Goal: Task Accomplishment & Management: Use online tool/utility

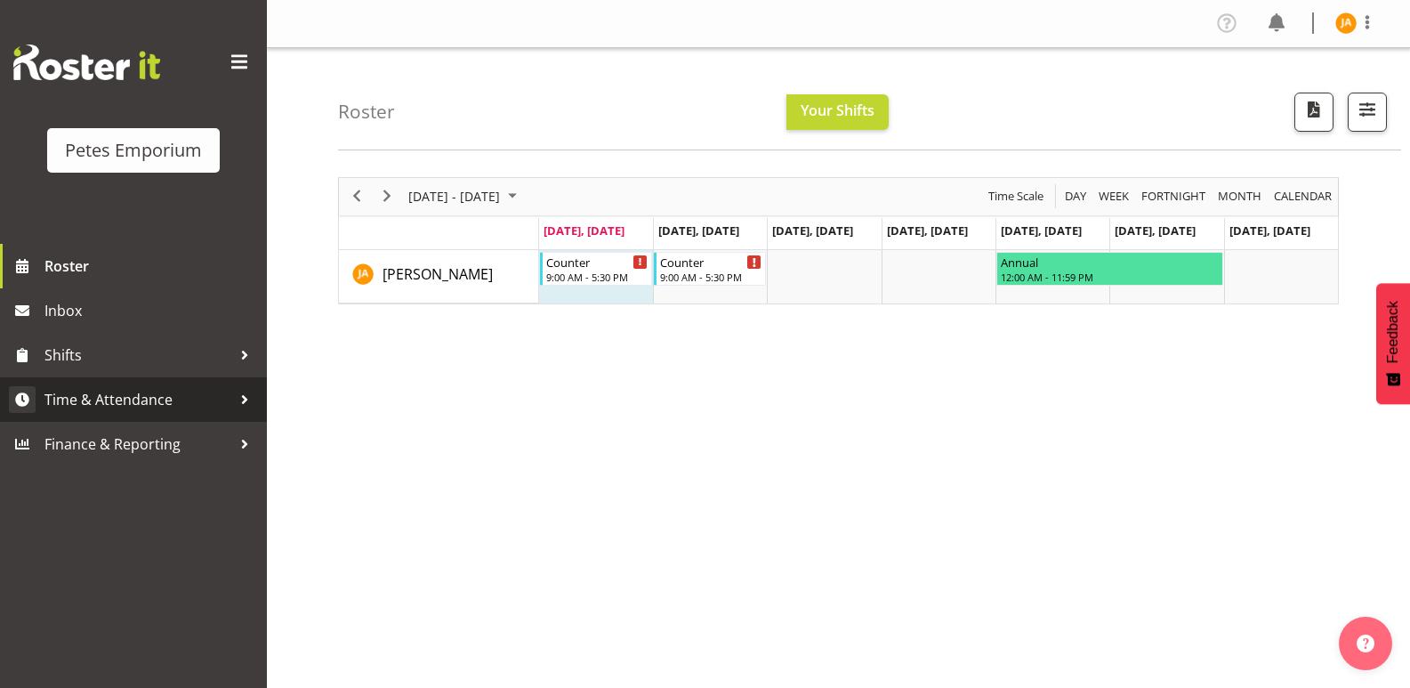
click at [163, 403] on span "Time & Attendance" at bounding box center [137, 399] width 187 height 27
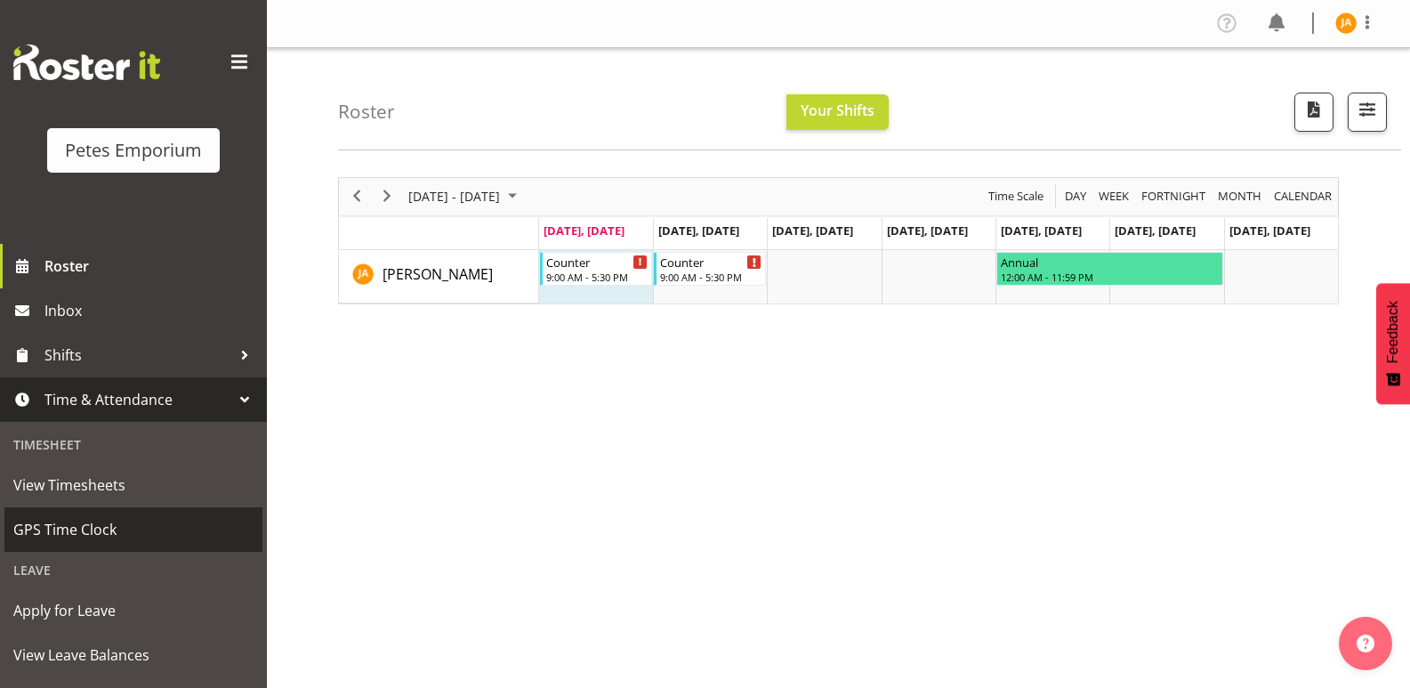
click at [121, 528] on span "GPS Time Clock" at bounding box center [133, 529] width 240 height 27
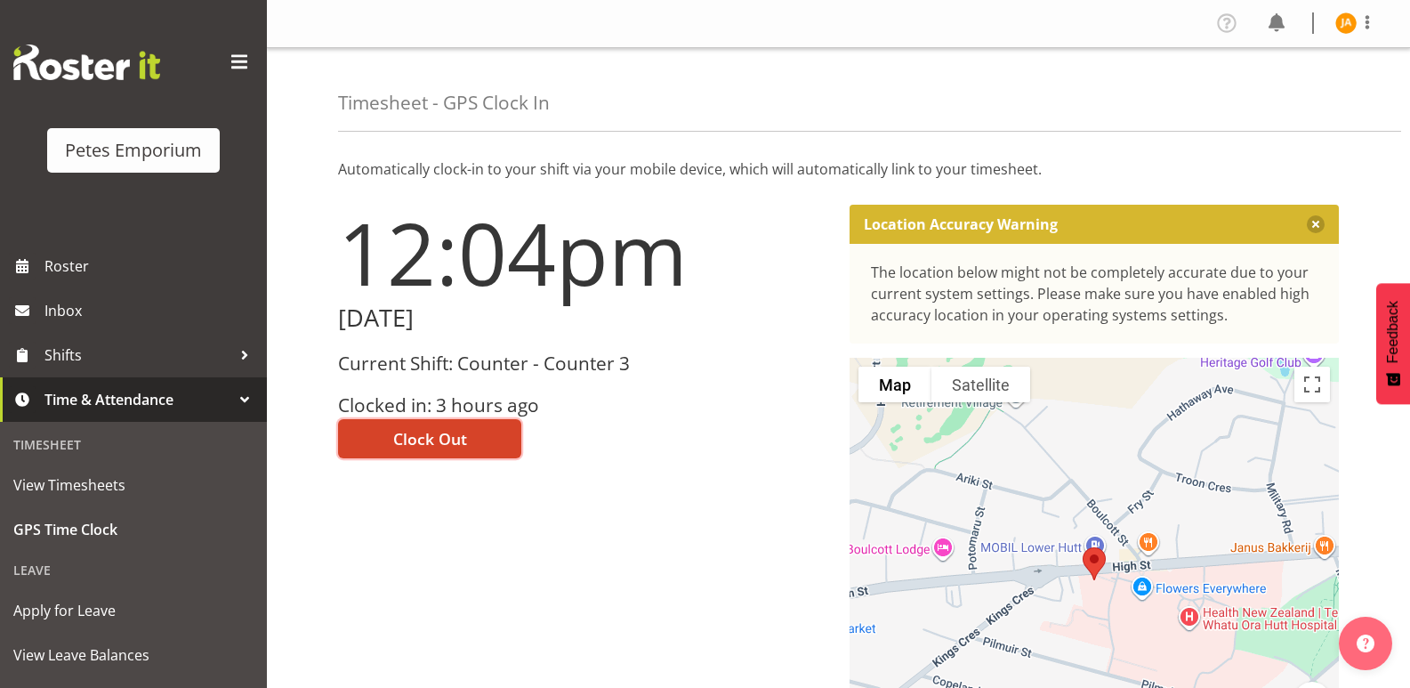
click at [466, 439] on button "Clock Out" at bounding box center [429, 438] width 183 height 39
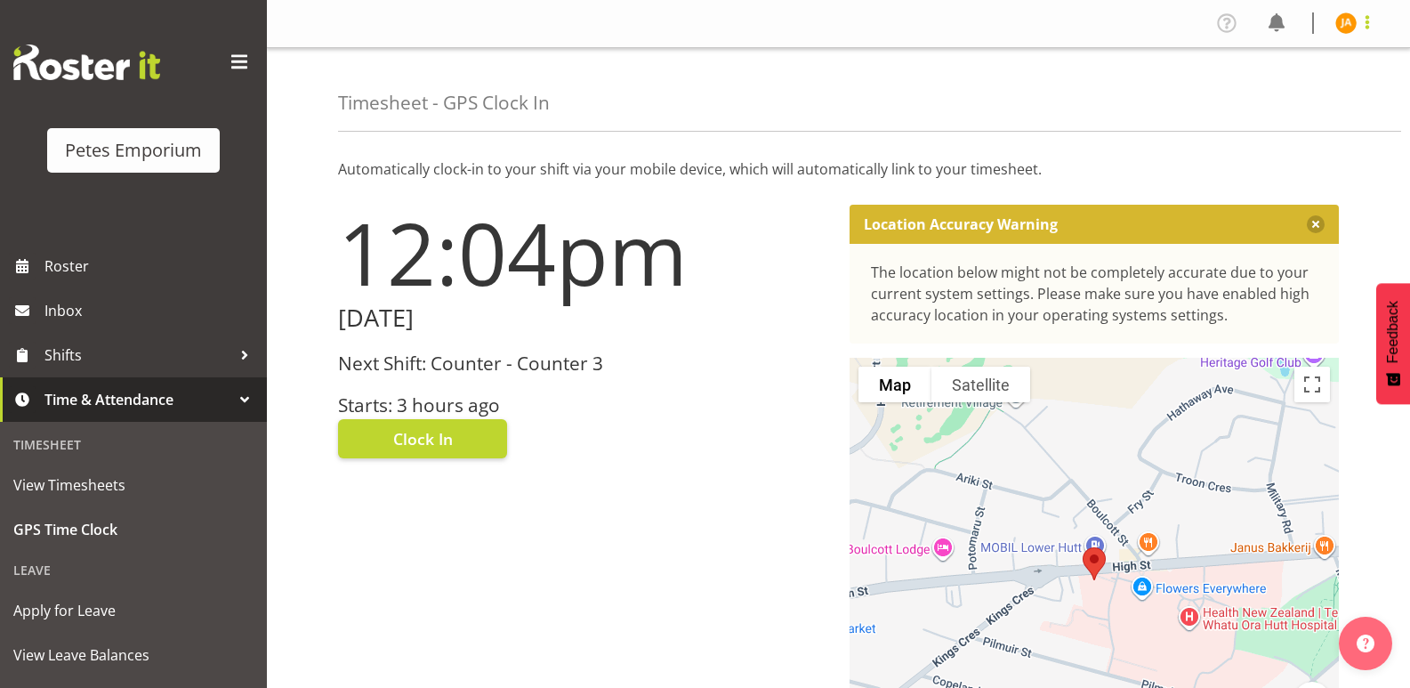
click at [1364, 22] on span at bounding box center [1367, 22] width 21 height 21
click at [1286, 93] on link "Log Out" at bounding box center [1292, 93] width 171 height 32
